Goal: Task Accomplishment & Management: Manage account settings

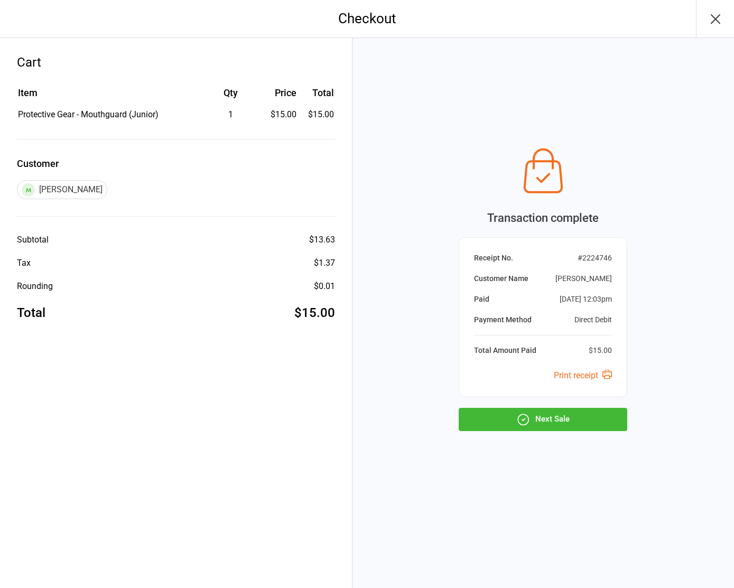
click at [539, 409] on button "Next Sale" at bounding box center [542, 419] width 168 height 23
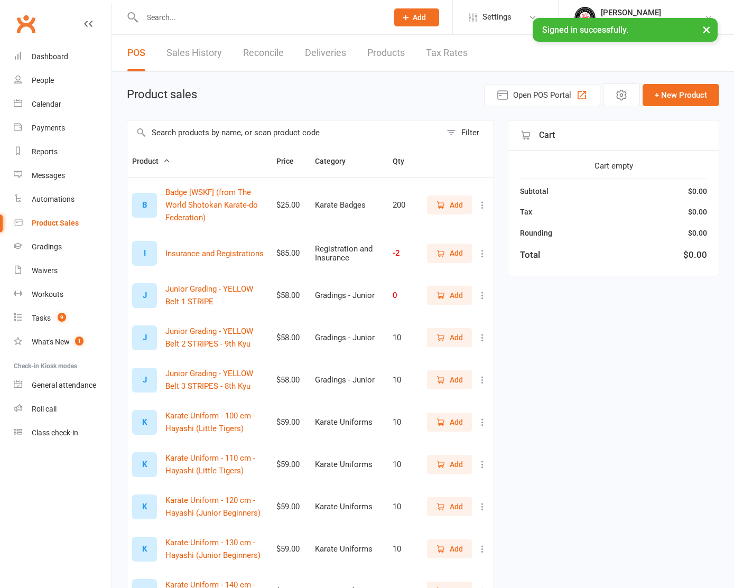
select select "100"
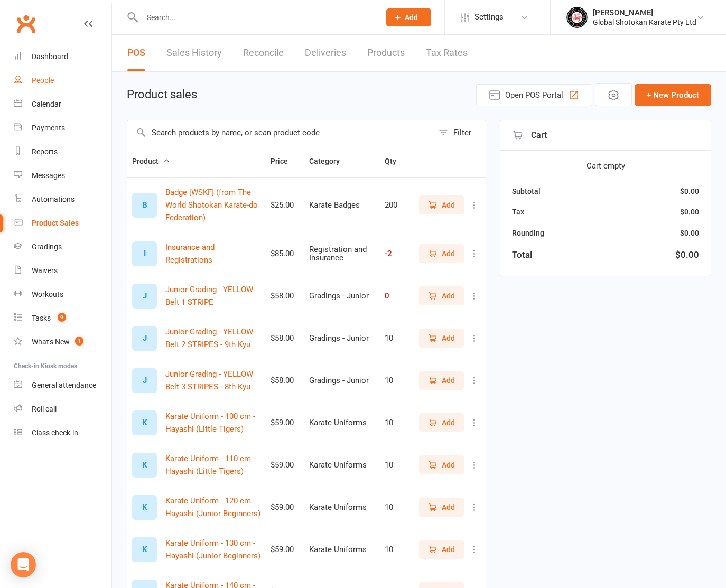
click at [44, 83] on div "People" at bounding box center [43, 80] width 22 height 8
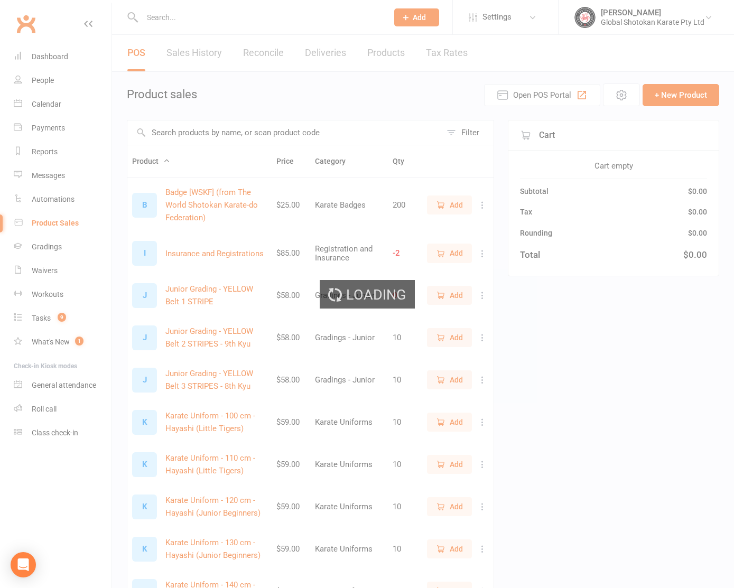
select select "100"
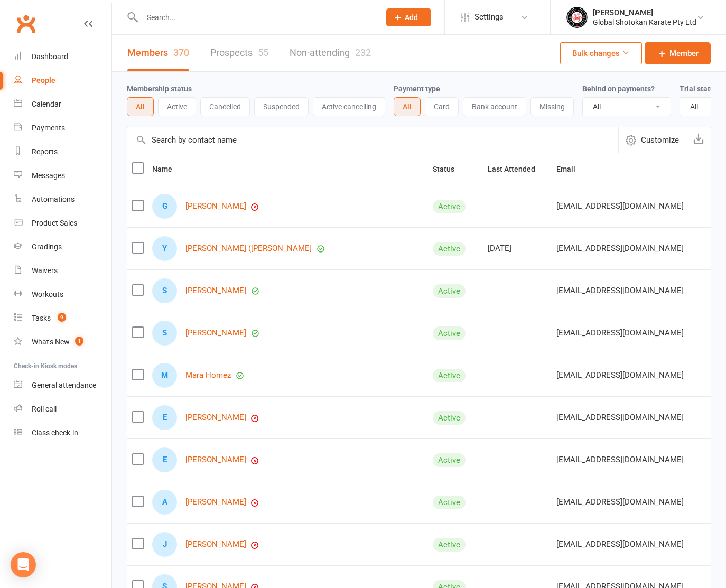
click at [184, 15] on input "text" at bounding box center [255, 17] width 233 height 15
type input "george"
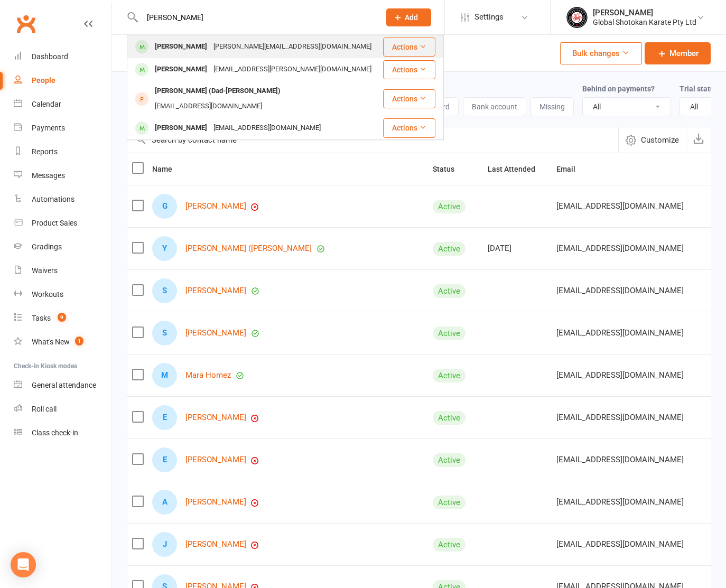
click at [187, 51] on div "George Wu" at bounding box center [181, 46] width 59 height 15
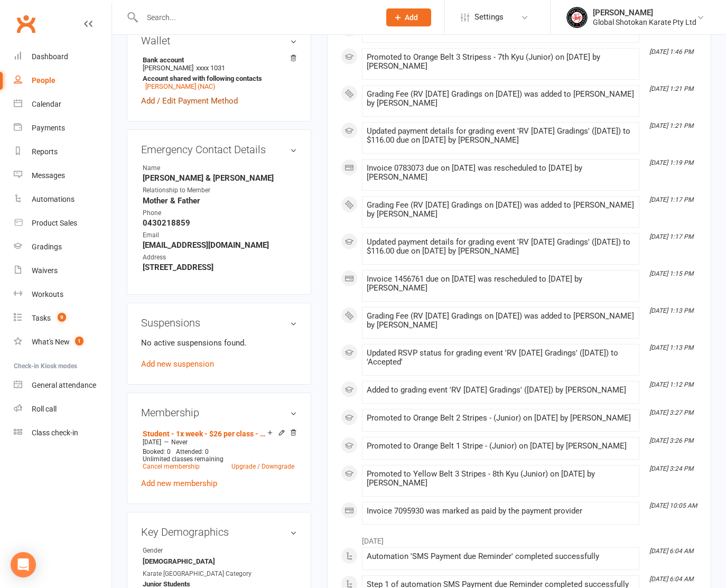
scroll to position [374, 0]
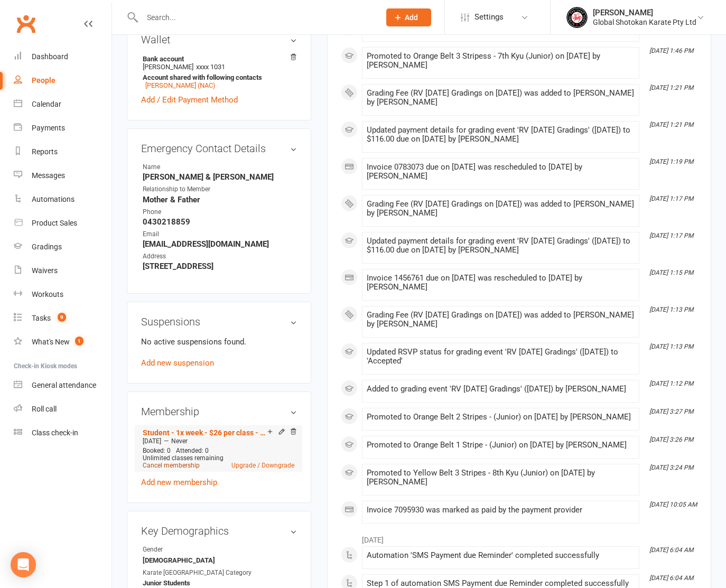
click at [166, 462] on link "Cancel membership" at bounding box center [171, 465] width 57 height 7
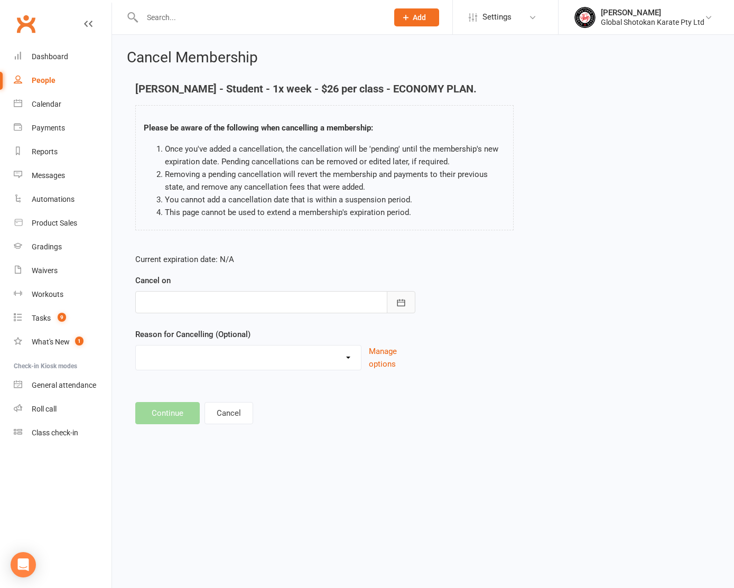
click at [399, 299] on icon "button" at bounding box center [401, 302] width 8 height 7
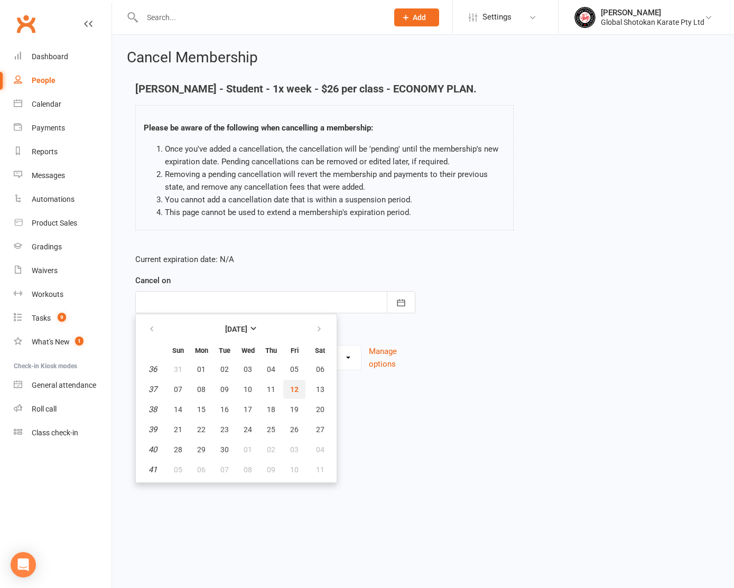
click at [293, 386] on span "12" at bounding box center [294, 389] width 8 height 8
type input "12 Sep 2025"
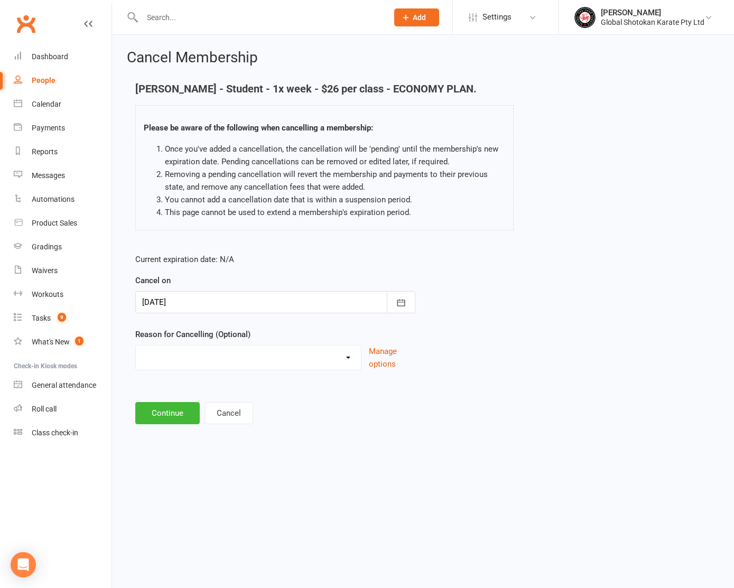
select select "1"
click at [179, 412] on button "Continue" at bounding box center [167, 413] width 64 height 22
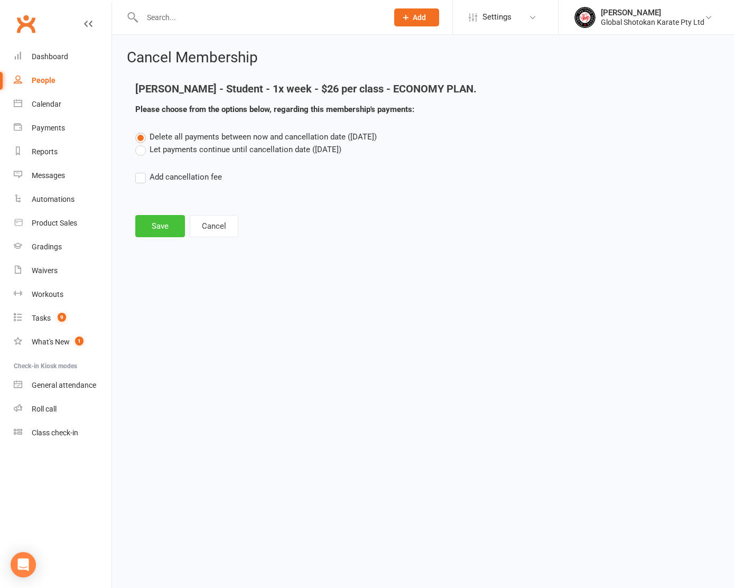
click at [156, 230] on button "Save" at bounding box center [160, 226] width 50 height 22
